Goal: Task Accomplishment & Management: Use online tool/utility

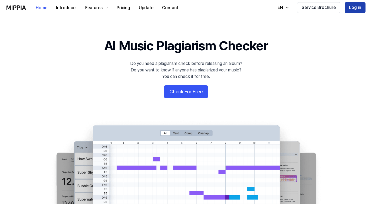
click at [357, 9] on button "Log in" at bounding box center [355, 7] width 21 height 11
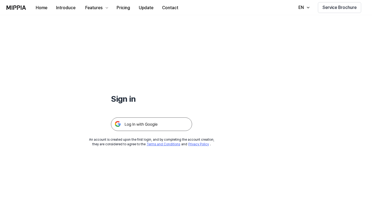
click at [145, 124] on img at bounding box center [151, 125] width 81 height 14
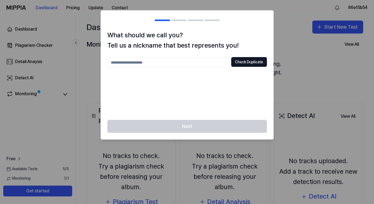
click at [152, 60] on input "text" at bounding box center [168, 62] width 122 height 11
type input "****"
click at [248, 63] on button "Check Duplicate" at bounding box center [249, 62] width 36 height 10
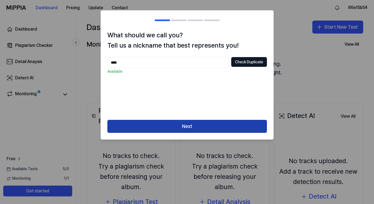
click at [194, 127] on button "Next" at bounding box center [187, 126] width 160 height 13
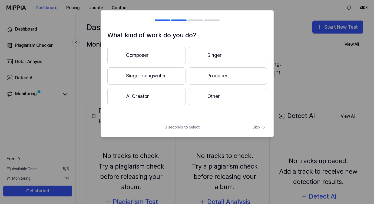
click at [165, 52] on button "Composer" at bounding box center [146, 55] width 78 height 17
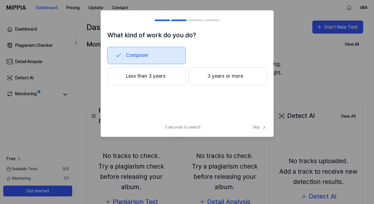
click at [222, 81] on button "3 years or more" at bounding box center [228, 76] width 78 height 18
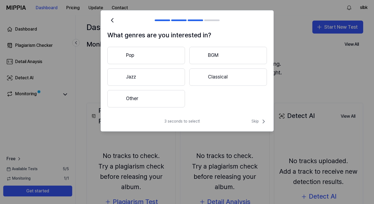
click at [160, 57] on button "Pop" at bounding box center [146, 55] width 78 height 17
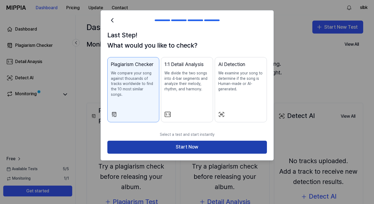
click at [222, 145] on button "Start Now" at bounding box center [187, 147] width 160 height 13
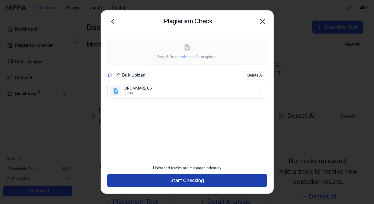
click at [198, 184] on button "Start Checking" at bounding box center [187, 180] width 160 height 13
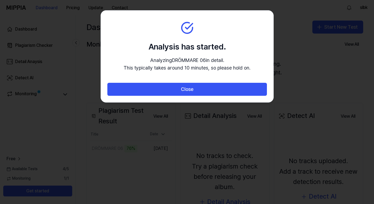
click at [220, 27] on section "Analysis has started. Analyzing DRÖMMARE 06 in detail. This typically takes ar…" at bounding box center [187, 47] width 173 height 73
click at [226, 44] on h2 "Analysis has started." at bounding box center [187, 46] width 127 height 11
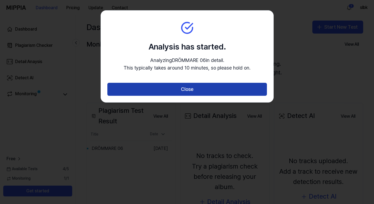
click at [221, 86] on button "Close" at bounding box center [187, 89] width 160 height 13
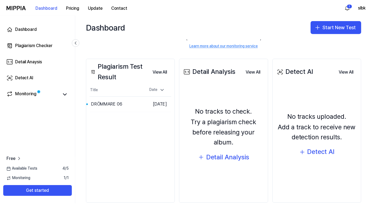
scroll to position [45, 0]
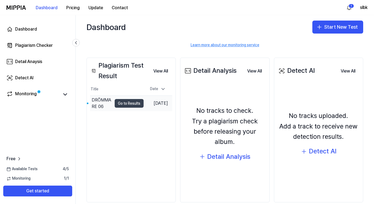
click at [127, 103] on button "Go to Results" at bounding box center [129, 103] width 29 height 9
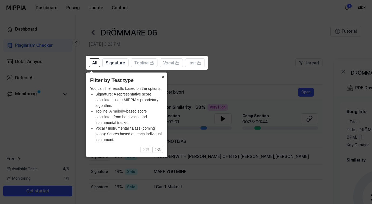
click at [164, 77] on button "×" at bounding box center [163, 77] width 9 height 8
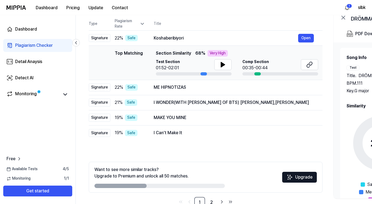
scroll to position [69, 0]
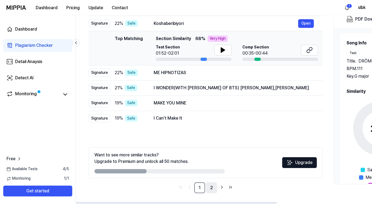
click at [213, 188] on link "2" at bounding box center [211, 187] width 11 height 11
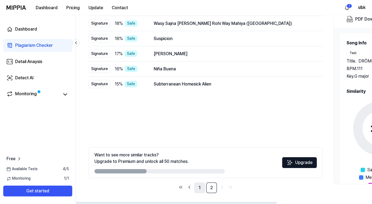
click at [199, 188] on link "1" at bounding box center [199, 187] width 11 height 11
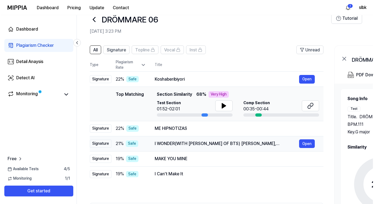
scroll to position [0, 0]
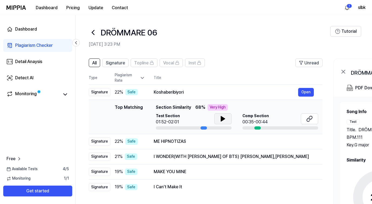
click at [224, 116] on icon at bounding box center [223, 119] width 6 height 6
click at [224, 121] on icon at bounding box center [224, 119] width 1 height 4
click at [164, 93] on div "Koshaberibiyori" at bounding box center [226, 92] width 145 height 6
click at [306, 91] on button "Open" at bounding box center [306, 92] width 16 height 9
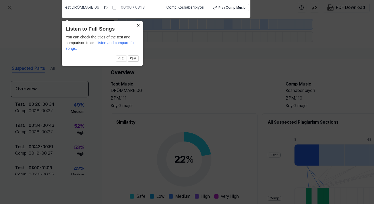
click at [141, 25] on button "×" at bounding box center [138, 25] width 9 height 8
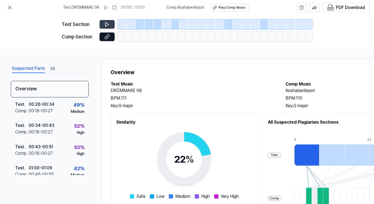
click at [105, 22] on icon at bounding box center [107, 24] width 5 height 5
click at [106, 24] on icon at bounding box center [107, 24] width 5 height 5
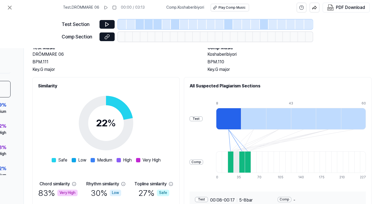
scroll to position [85, 78]
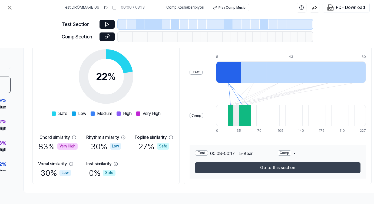
click at [274, 167] on button "Go to this section" at bounding box center [278, 167] width 166 height 11
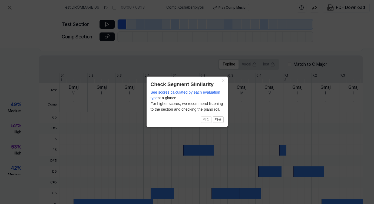
scroll to position [158, 65]
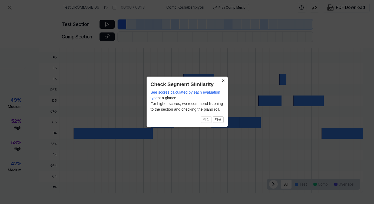
click at [222, 81] on button "×" at bounding box center [223, 81] width 9 height 8
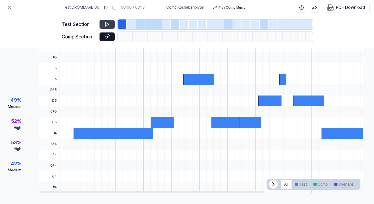
click at [101, 27] on button at bounding box center [107, 24] width 15 height 9
click at [156, 26] on div at bounding box center [158, 24] width 9 height 10
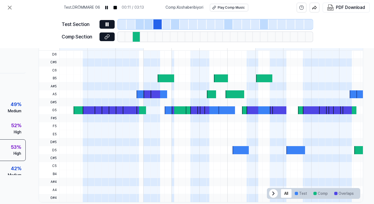
scroll to position [169, 65]
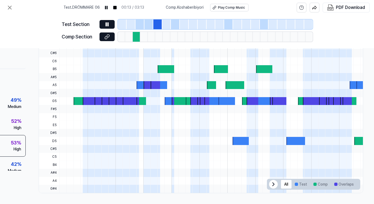
click at [123, 24] on div at bounding box center [122, 24] width 9 height 10
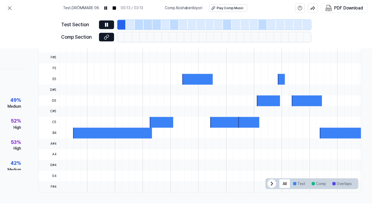
scroll to position [158, 65]
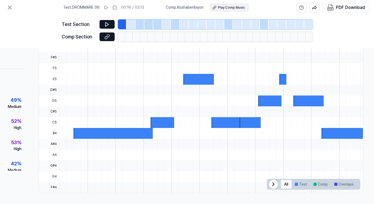
click at [230, 6] on div "Play Comp Music" at bounding box center [231, 7] width 27 height 5
click at [6, 5] on icon at bounding box center [9, 7] width 6 height 6
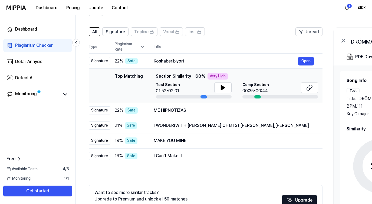
scroll to position [37, 0]
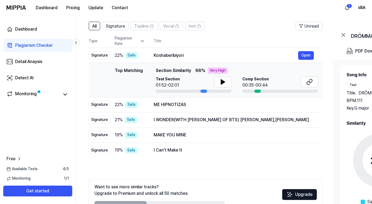
click at [251, 30] on header "All Signature Topline Vocal Inst Unread" at bounding box center [206, 28] width 234 height 13
click at [307, 104] on button "Open" at bounding box center [306, 104] width 16 height 9
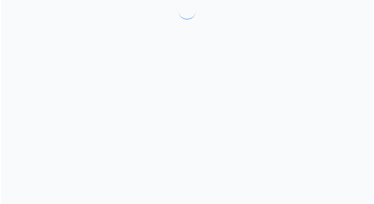
scroll to position [0, 0]
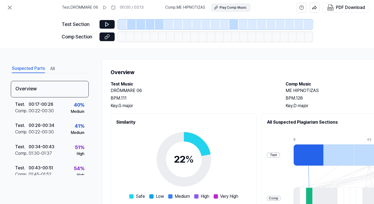
click at [227, 8] on div "Play Comp Music" at bounding box center [233, 7] width 27 height 5
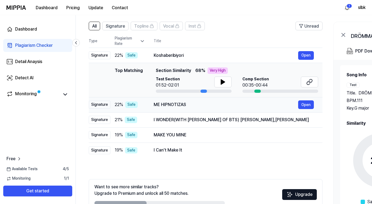
scroll to position [69, 0]
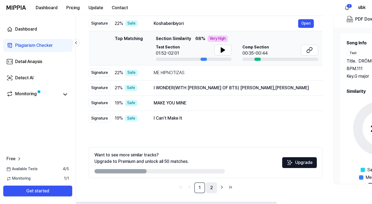
click at [210, 187] on link "2" at bounding box center [211, 187] width 11 height 11
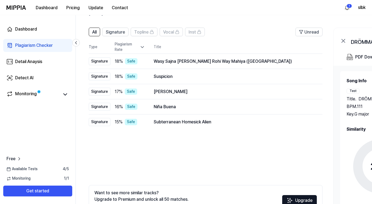
scroll to position [31, 0]
